Goal: Book appointment/travel/reservation

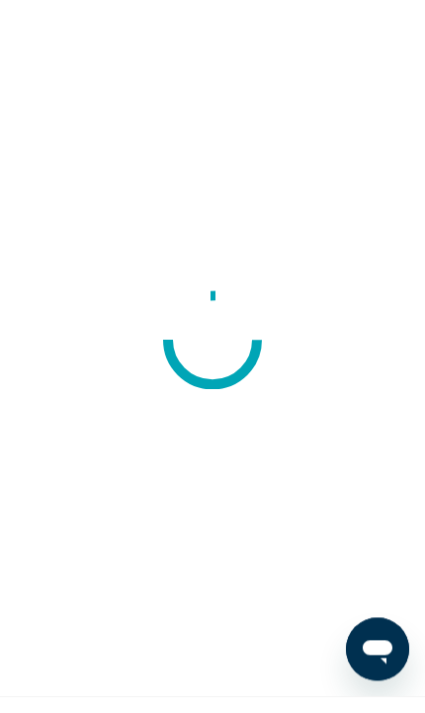
scroll to position [17, 0]
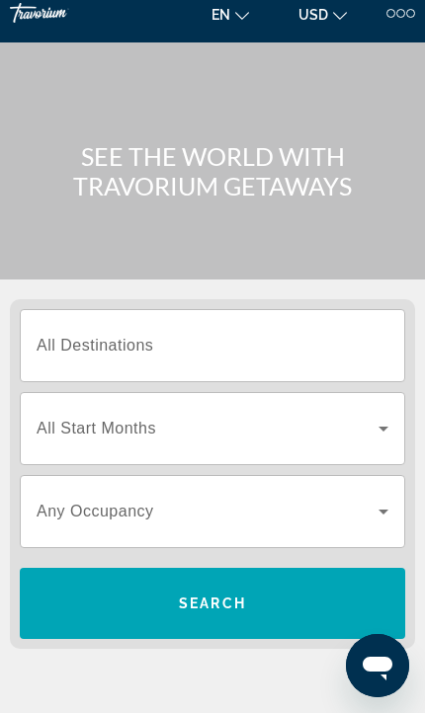
click at [350, 418] on span "Search widget" at bounding box center [208, 429] width 342 height 24
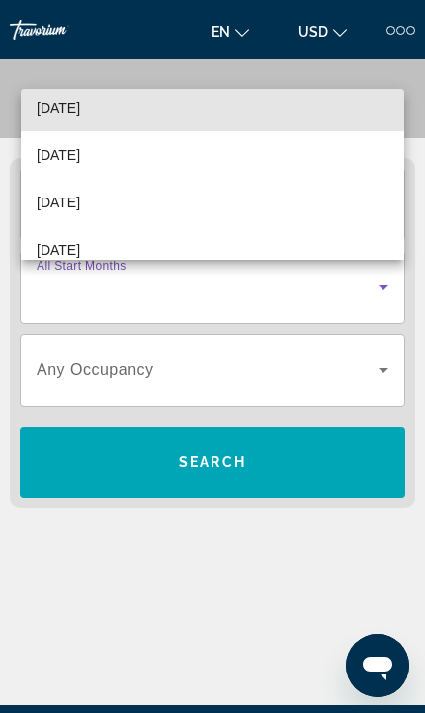
scroll to position [205, 0]
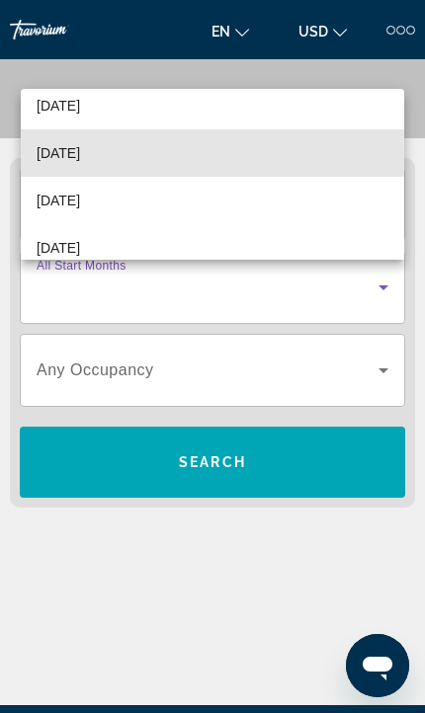
click at [65, 152] on span "January 2026" at bounding box center [58, 153] width 43 height 24
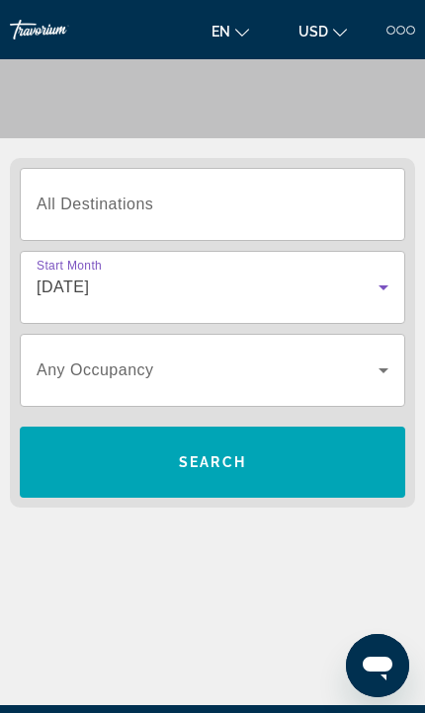
click at [355, 365] on span "Search widget" at bounding box center [208, 371] width 342 height 24
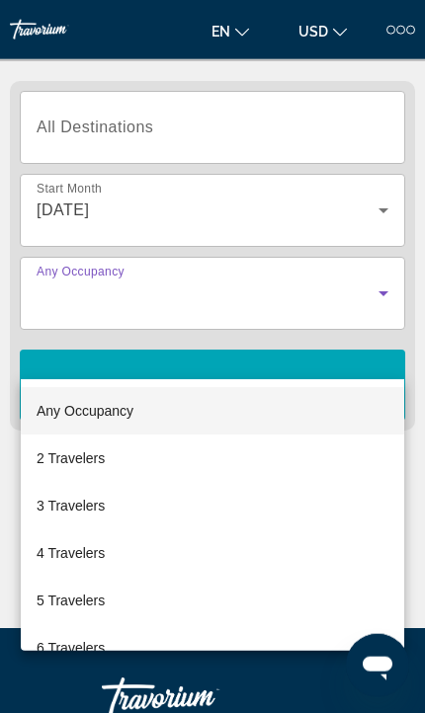
scroll to position [247, 0]
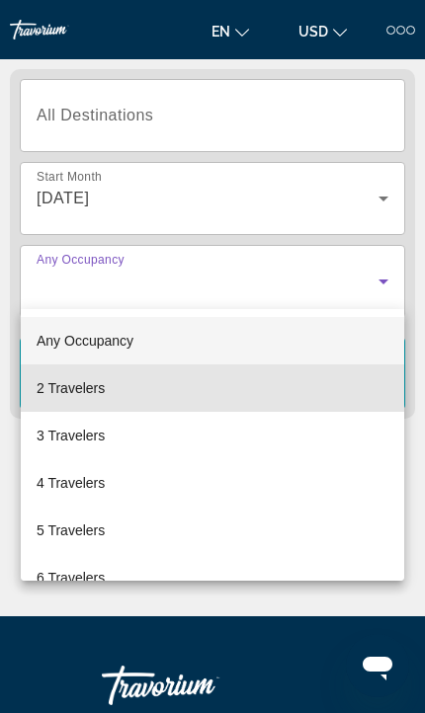
click at [263, 377] on mat-option "2 Travelers" at bounding box center [212, 388] width 383 height 47
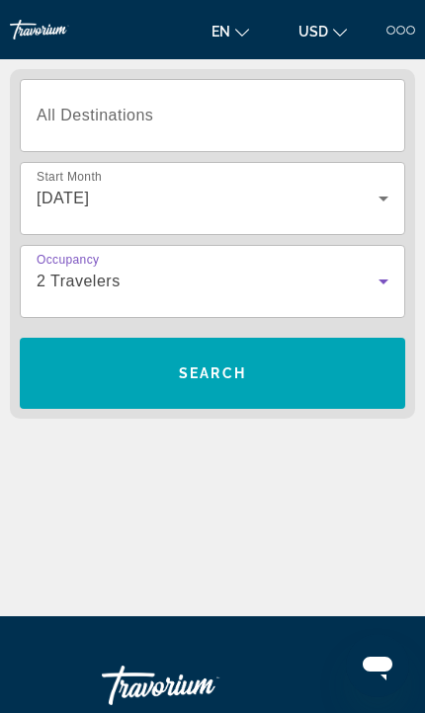
click at [276, 372] on span "Search widget" at bounding box center [212, 373] width 385 height 47
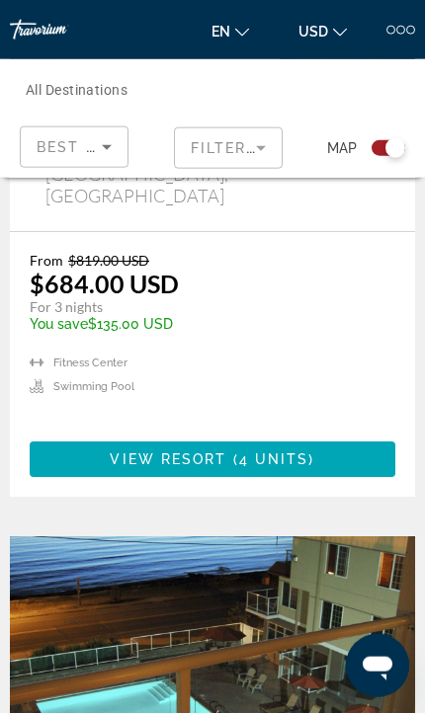
scroll to position [1706, 0]
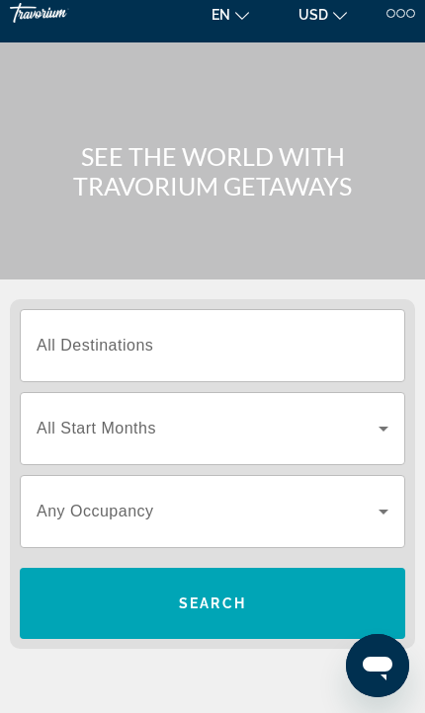
click at [365, 440] on span "Search widget" at bounding box center [208, 429] width 342 height 24
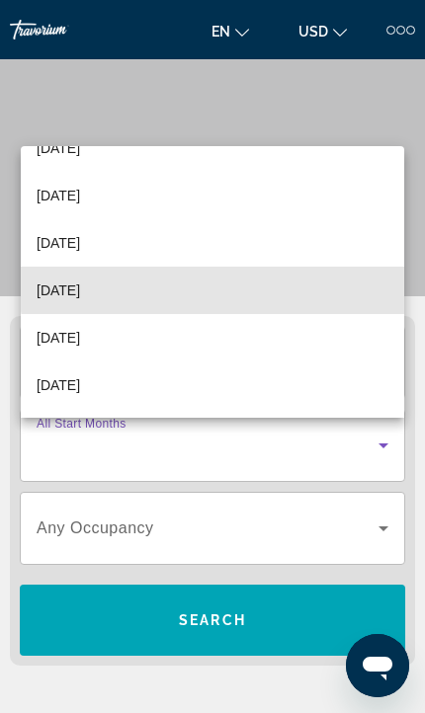
scroll to position [81, 0]
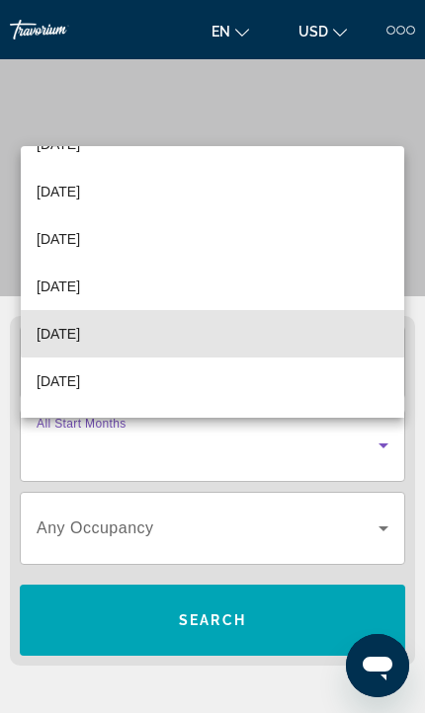
click at [296, 323] on mat-option "January 2026" at bounding box center [212, 333] width 383 height 47
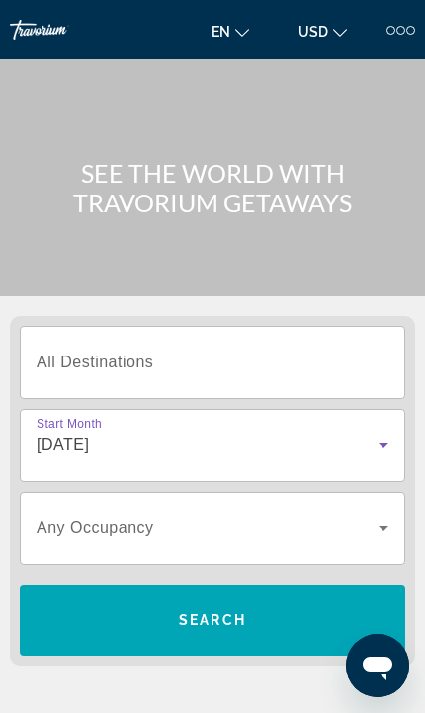
click at [271, 629] on span "Search widget" at bounding box center [212, 620] width 385 height 47
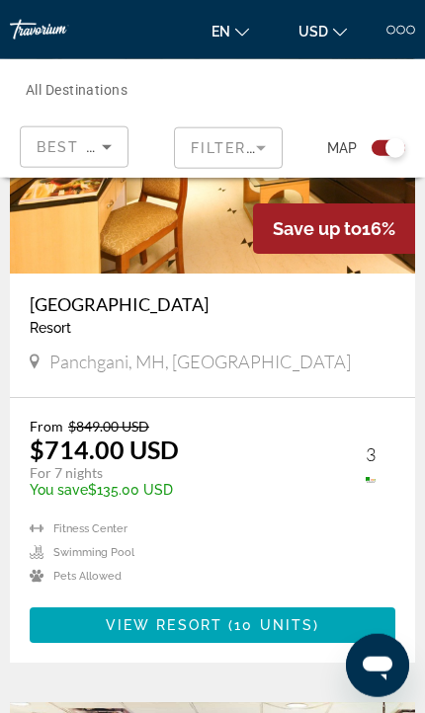
scroll to position [719, 0]
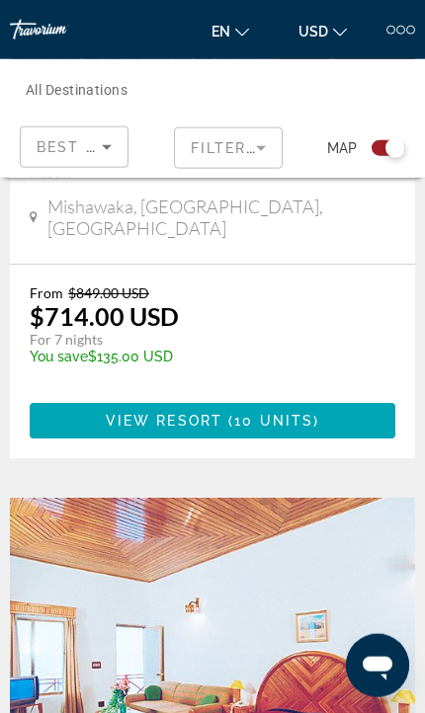
click at [62, 615] on img "Main content" at bounding box center [212, 656] width 405 height 316
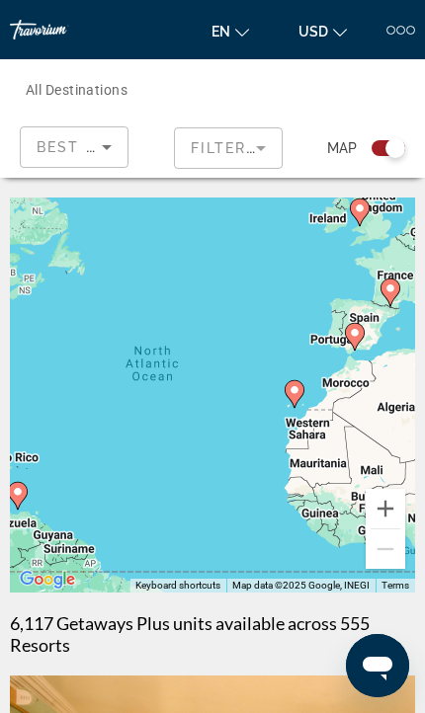
click at [330, 24] on button "USD USD ($) MXN (Mex$) CAD (Can$) GBP (£) EUR (€) AUD (A$) NZD (NZ$) CNY (CN¥)" at bounding box center [323, 31] width 68 height 29
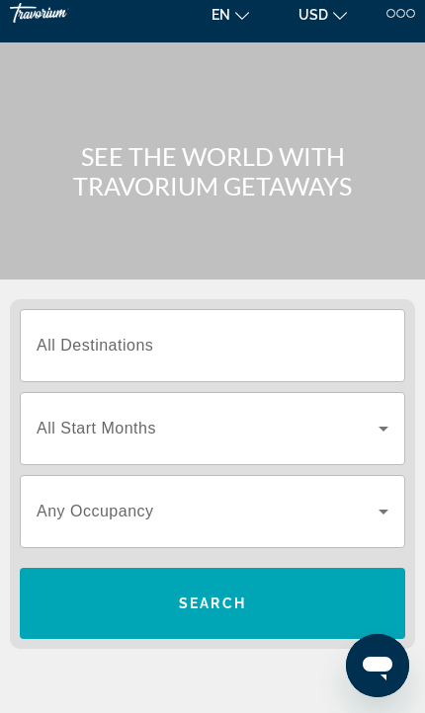
click at [260, 339] on input "Destination All Destinations" at bounding box center [213, 347] width 352 height 24
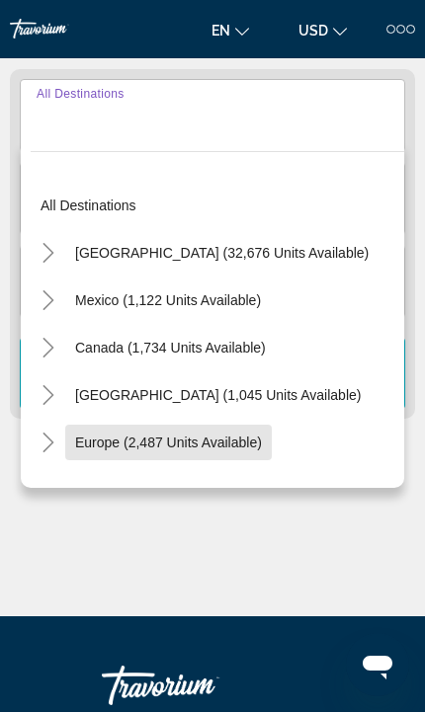
scroll to position [246, 0]
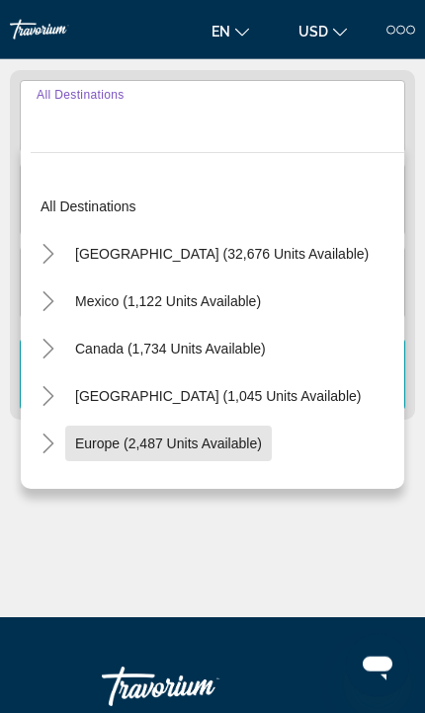
click at [248, 447] on span "Europe (2,487 units available)" at bounding box center [168, 444] width 187 height 16
type input "**********"
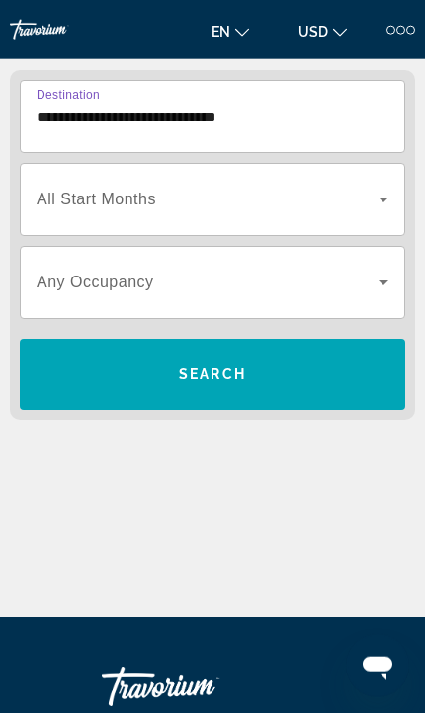
click at [376, 284] on icon "Search widget" at bounding box center [384, 283] width 24 height 24
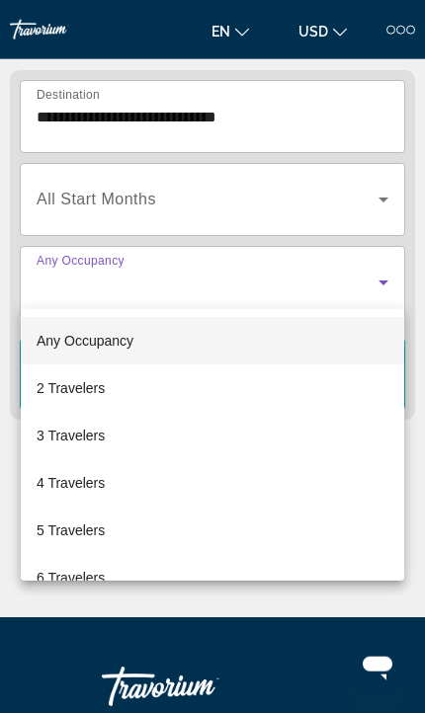
click at [371, 197] on div at bounding box center [212, 356] width 425 height 713
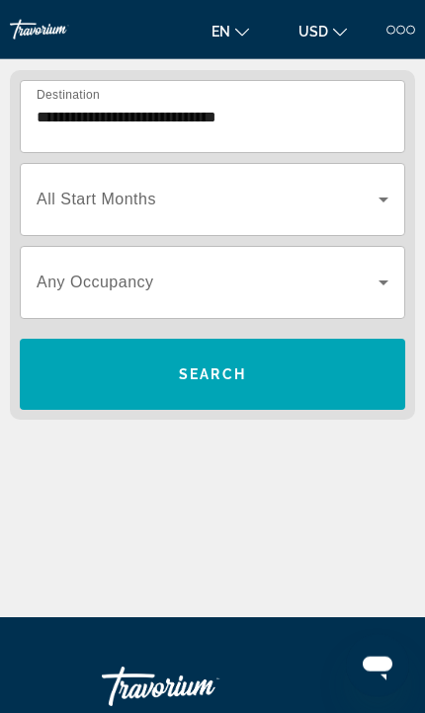
click at [370, 189] on span "Search widget" at bounding box center [208, 200] width 342 height 24
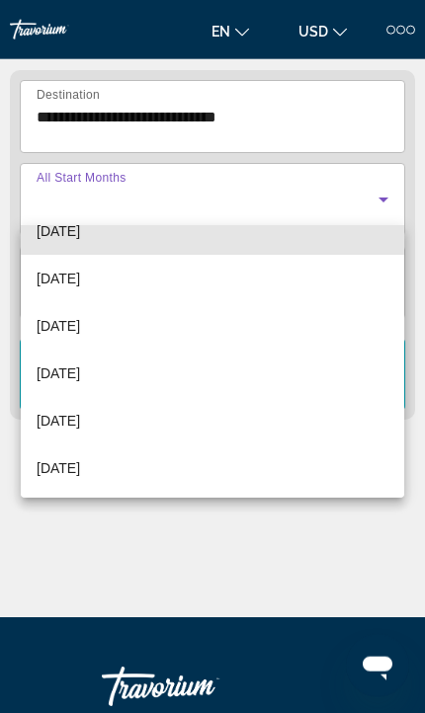
scroll to position [185, 0]
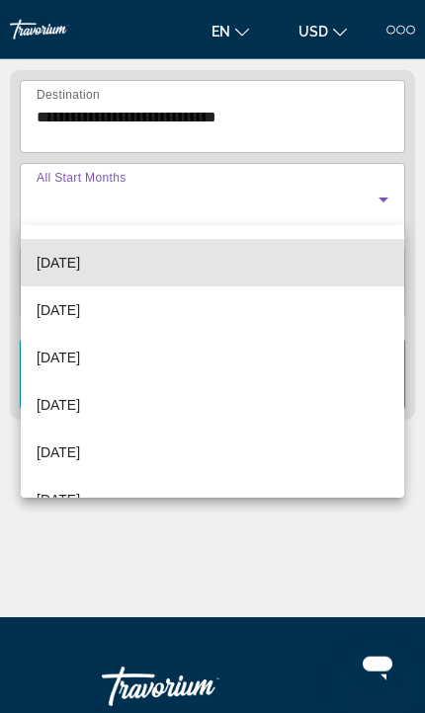
click at [289, 259] on mat-option "December 2025" at bounding box center [212, 262] width 383 height 47
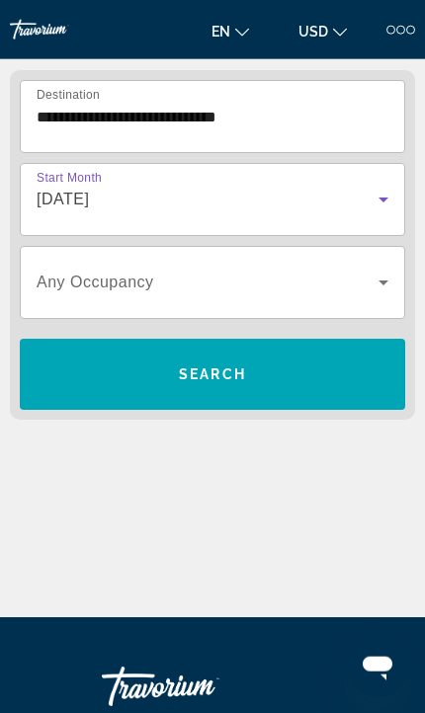
click at [254, 376] on span "Search widget" at bounding box center [212, 374] width 385 height 47
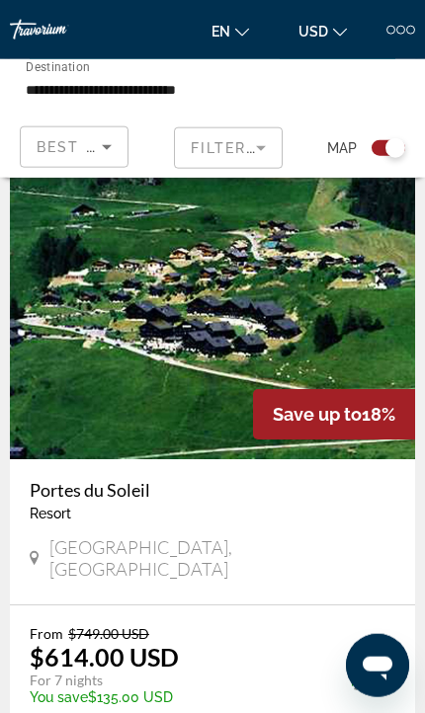
scroll to position [8837, 0]
